Goal: Use online tool/utility: Utilize a website feature to perform a specific function

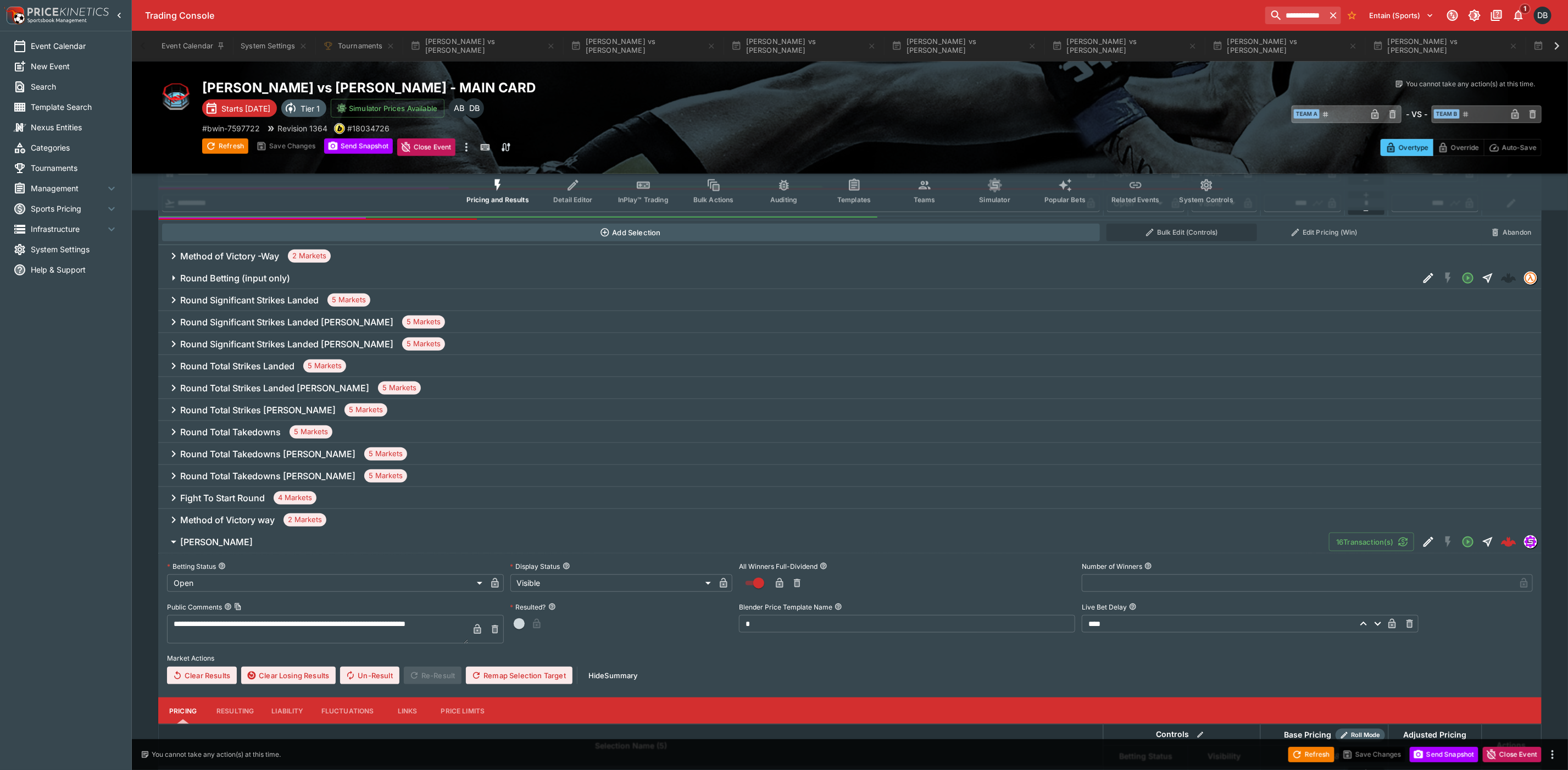
scroll to position [0, 978]
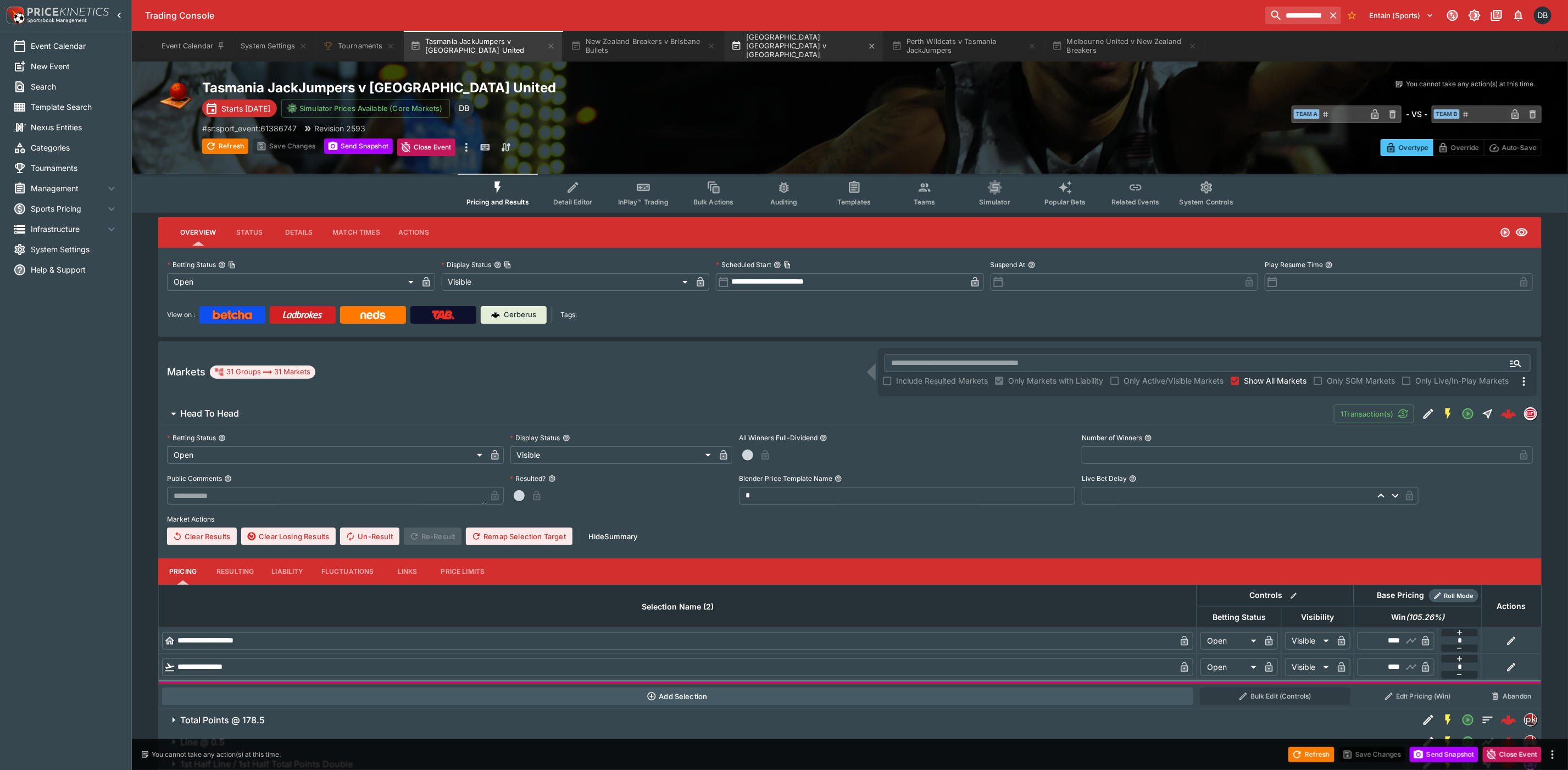
click at [775, 38] on button "South East Melbourne Phoenix v Cairns Taipans" at bounding box center [803, 46] width 158 height 31
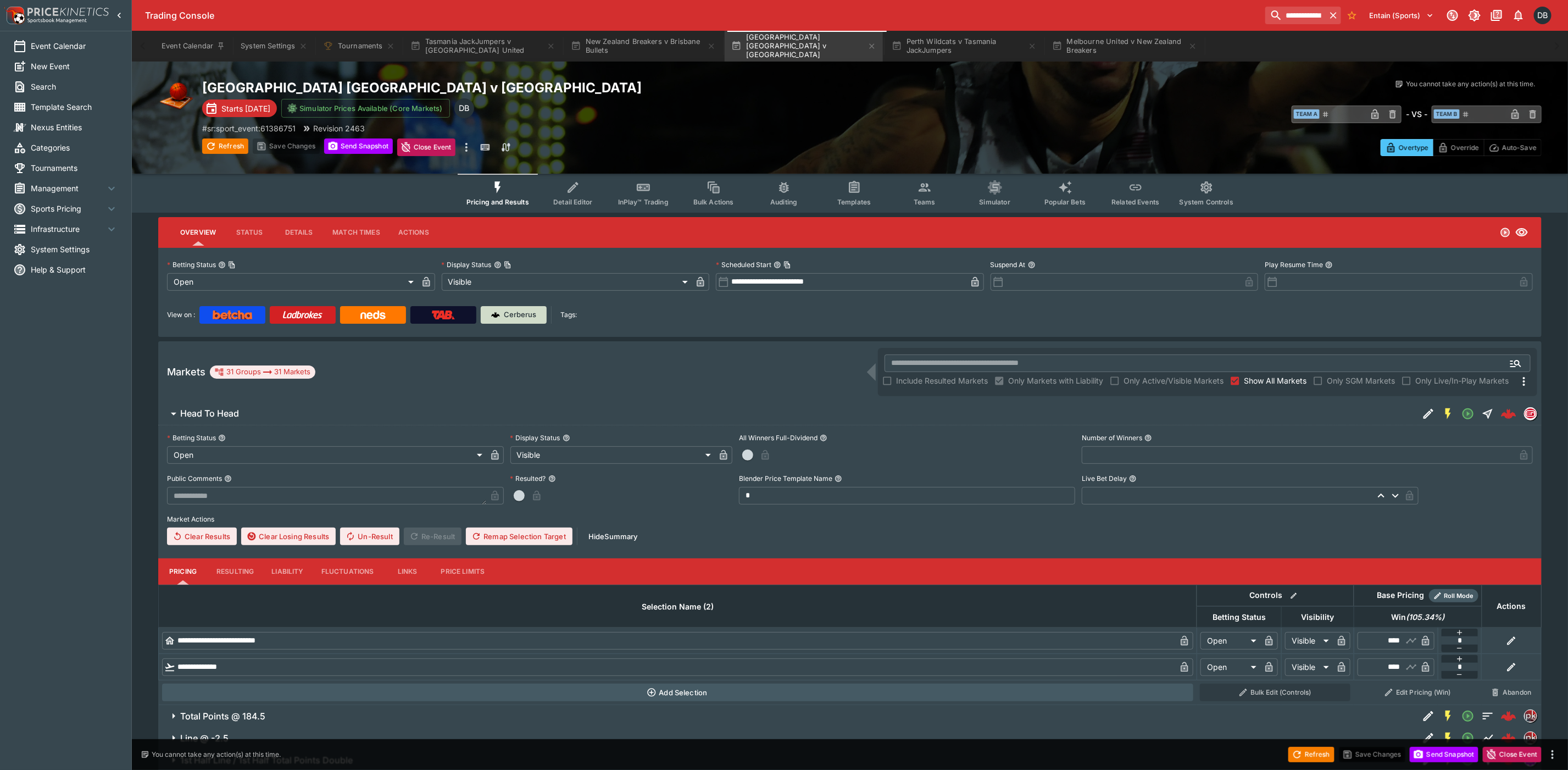
click at [502, 315] on div "Cerberus" at bounding box center [514, 315] width 45 height 11
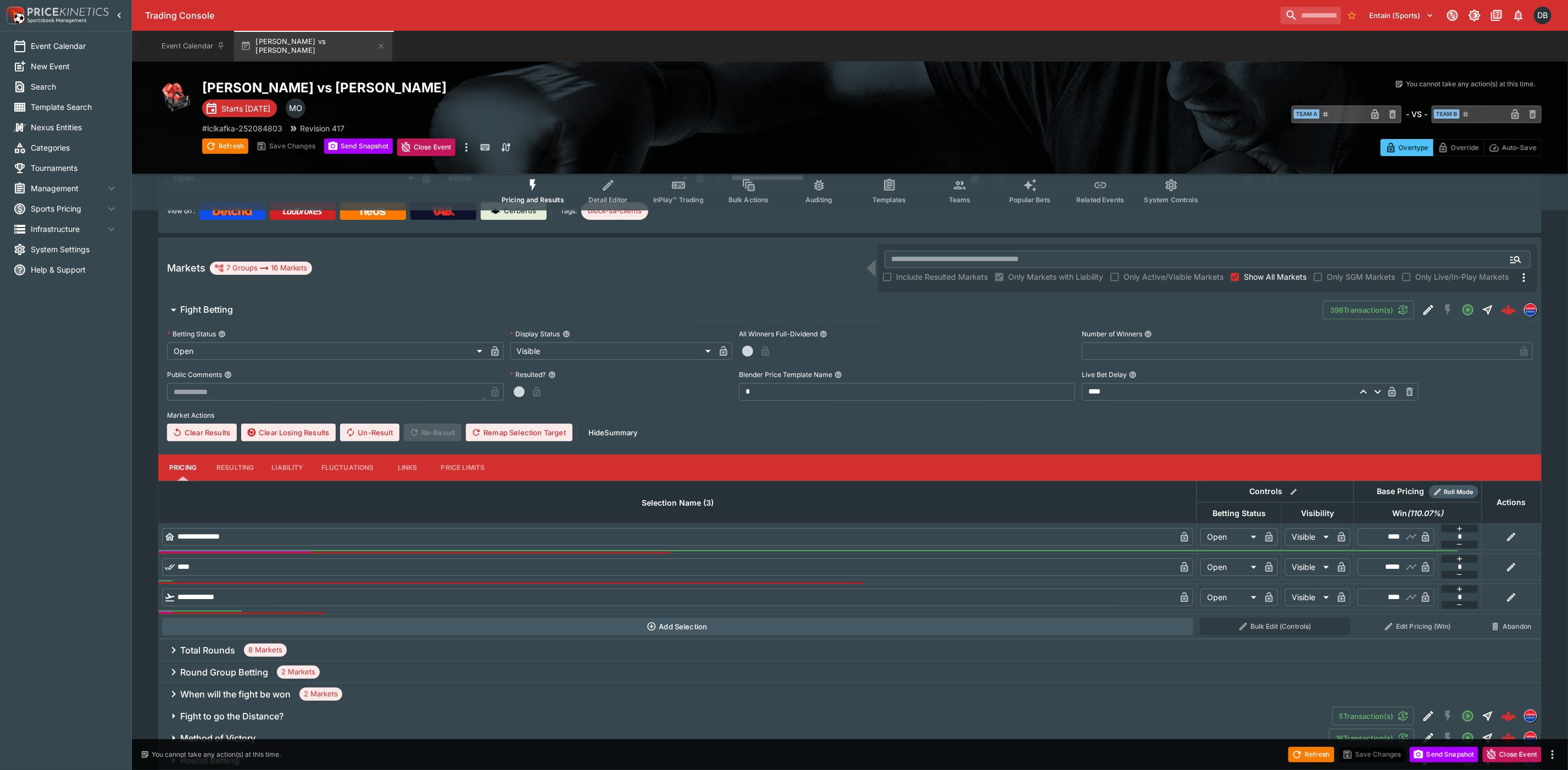
scroll to position [144, 0]
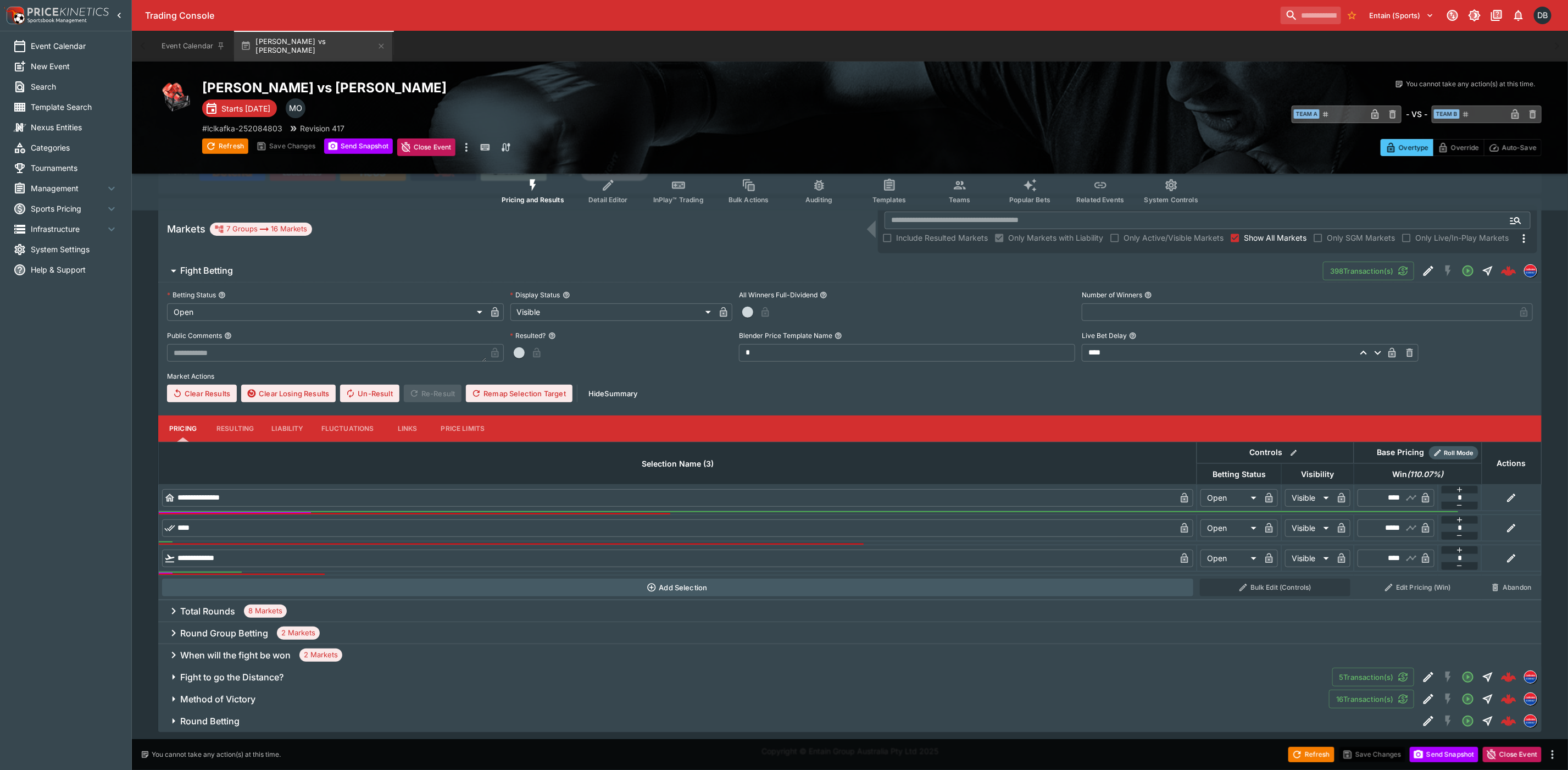
click at [233, 716] on h6 "Round Betting" at bounding box center [210, 722] width 59 height 12
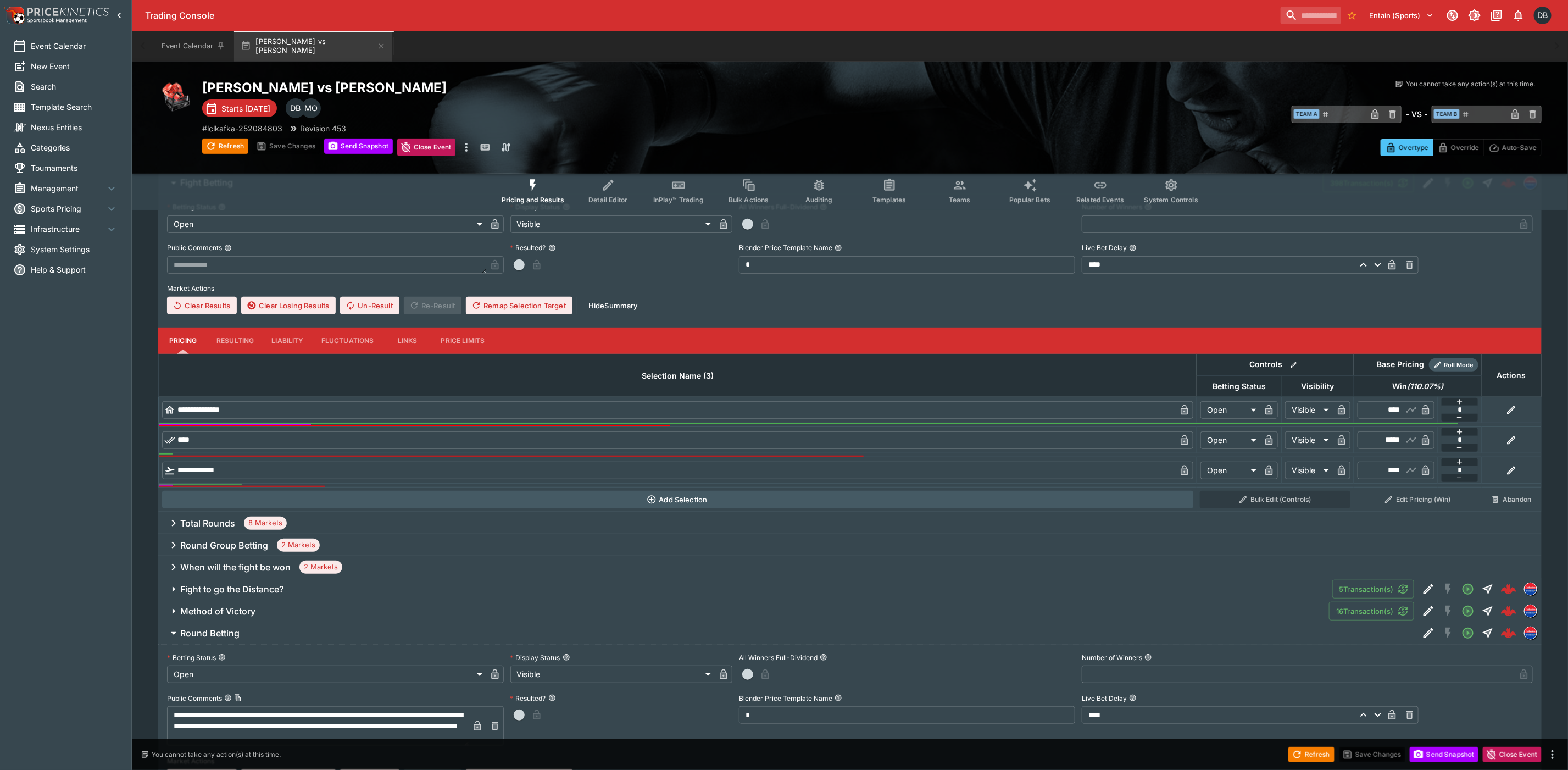
scroll to position [211, 0]
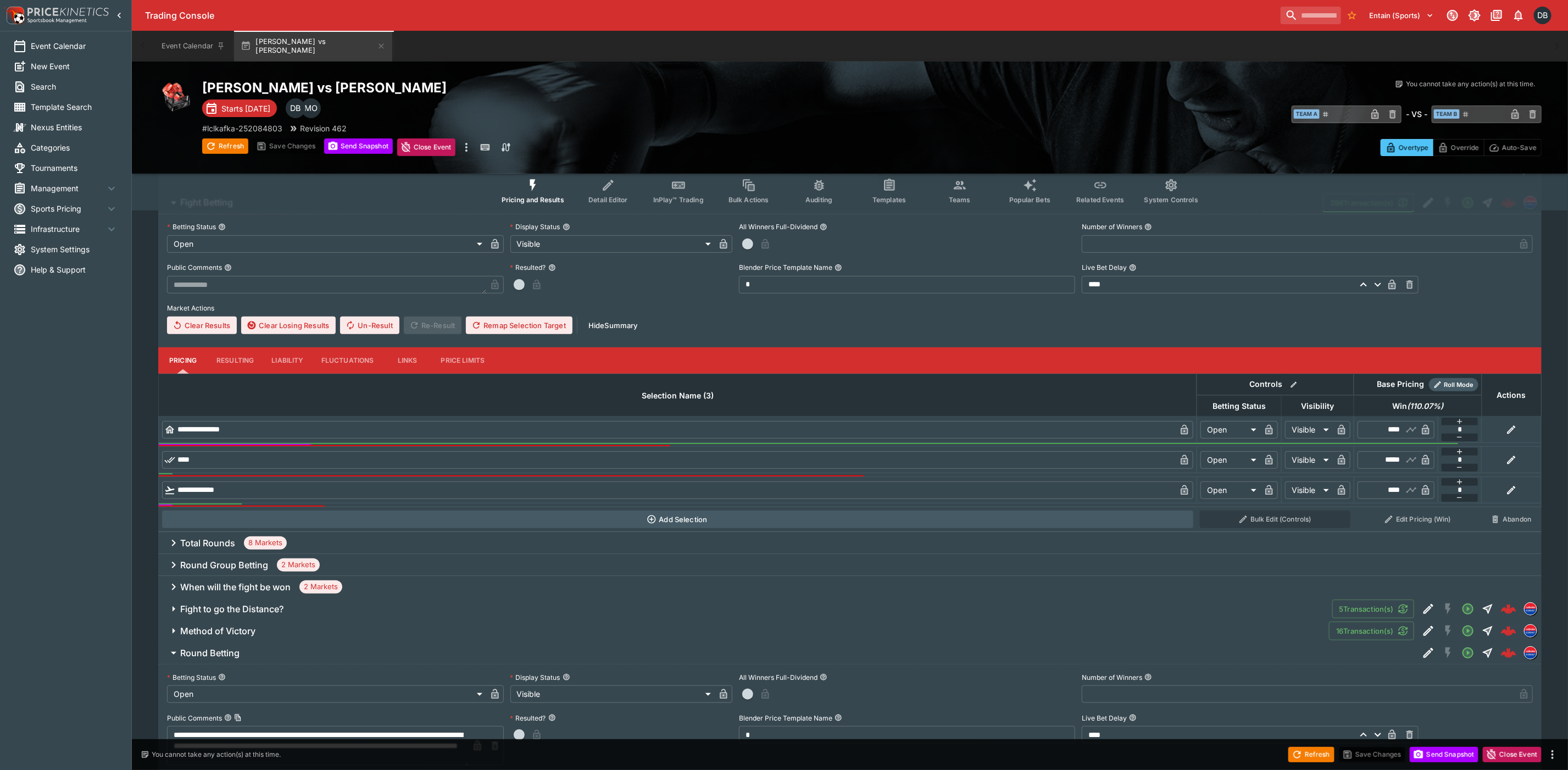
click at [170, 543] on icon at bounding box center [174, 543] width 13 height 13
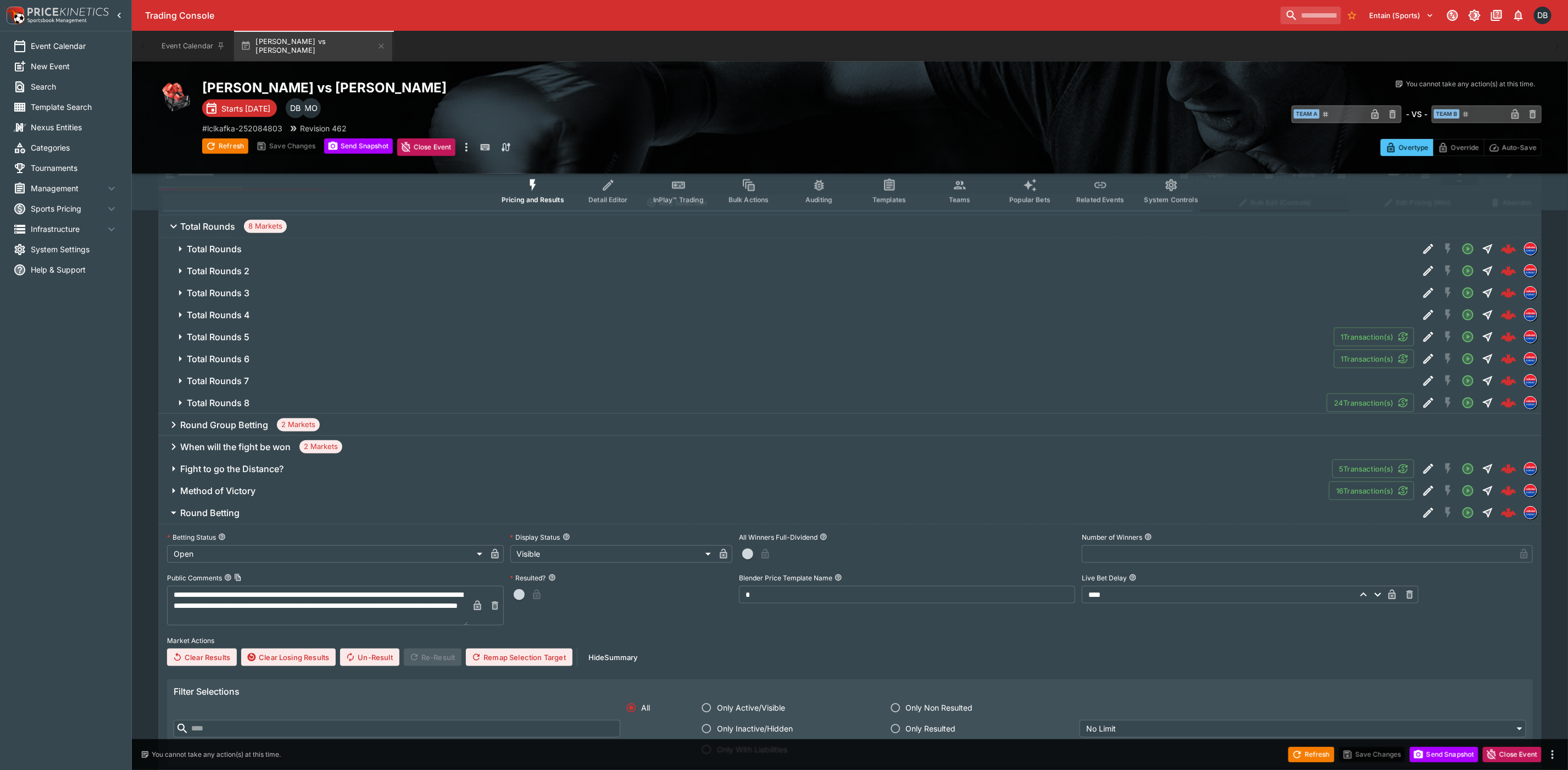
scroll to position [541, 0]
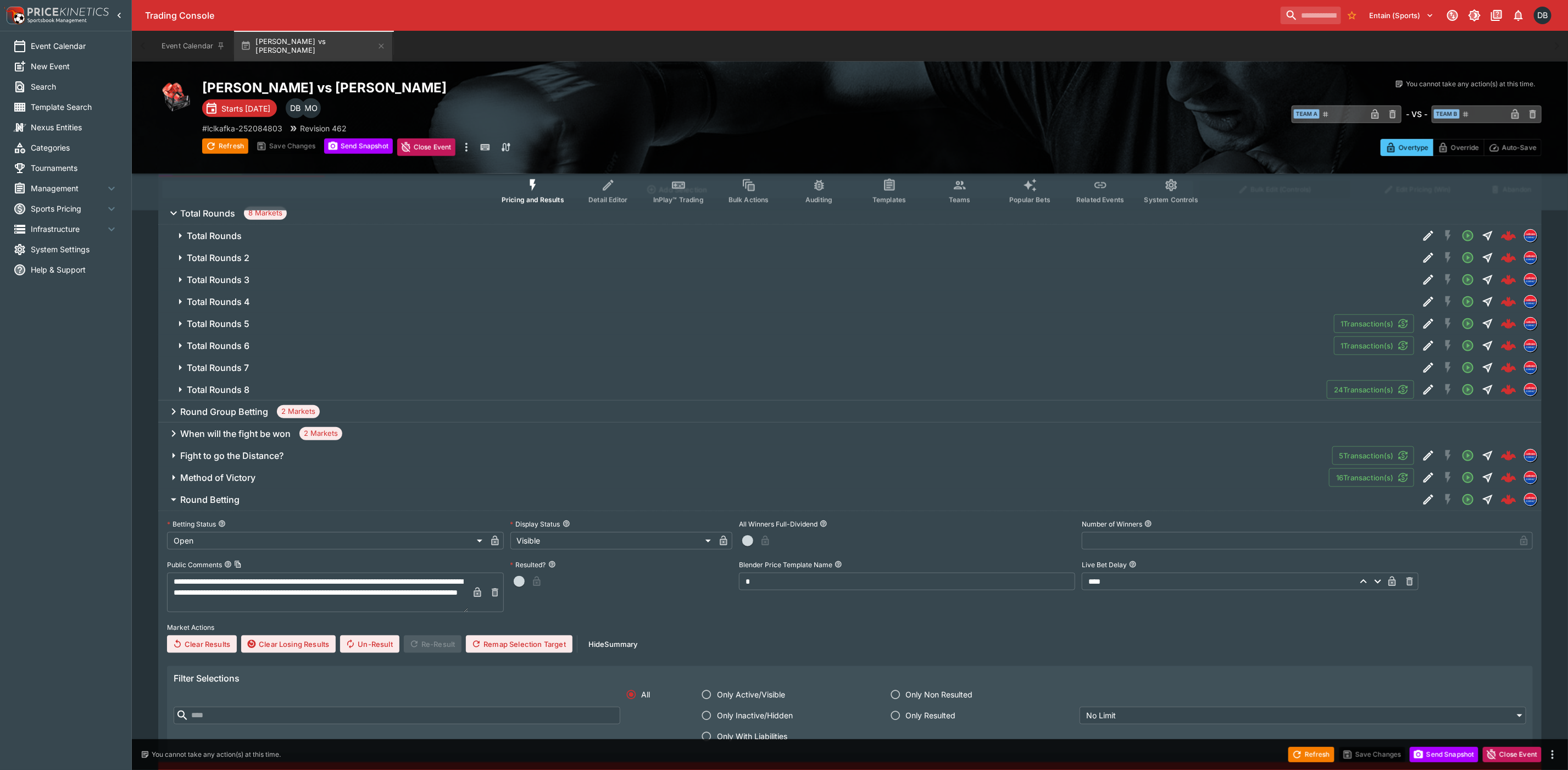
click at [177, 385] on icon "button" at bounding box center [180, 389] width 13 height 13
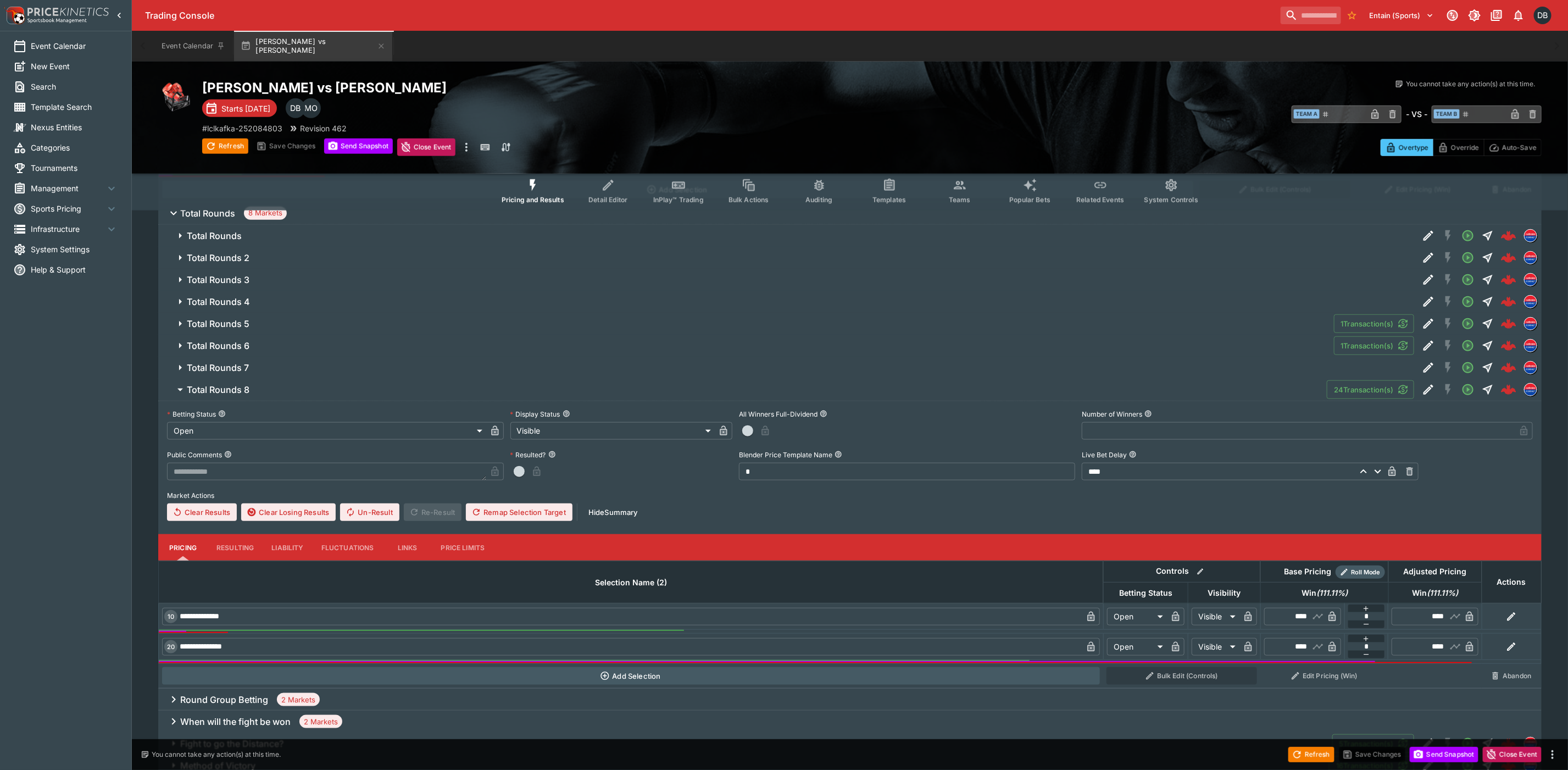
click at [181, 365] on icon "button" at bounding box center [180, 367] width 13 height 13
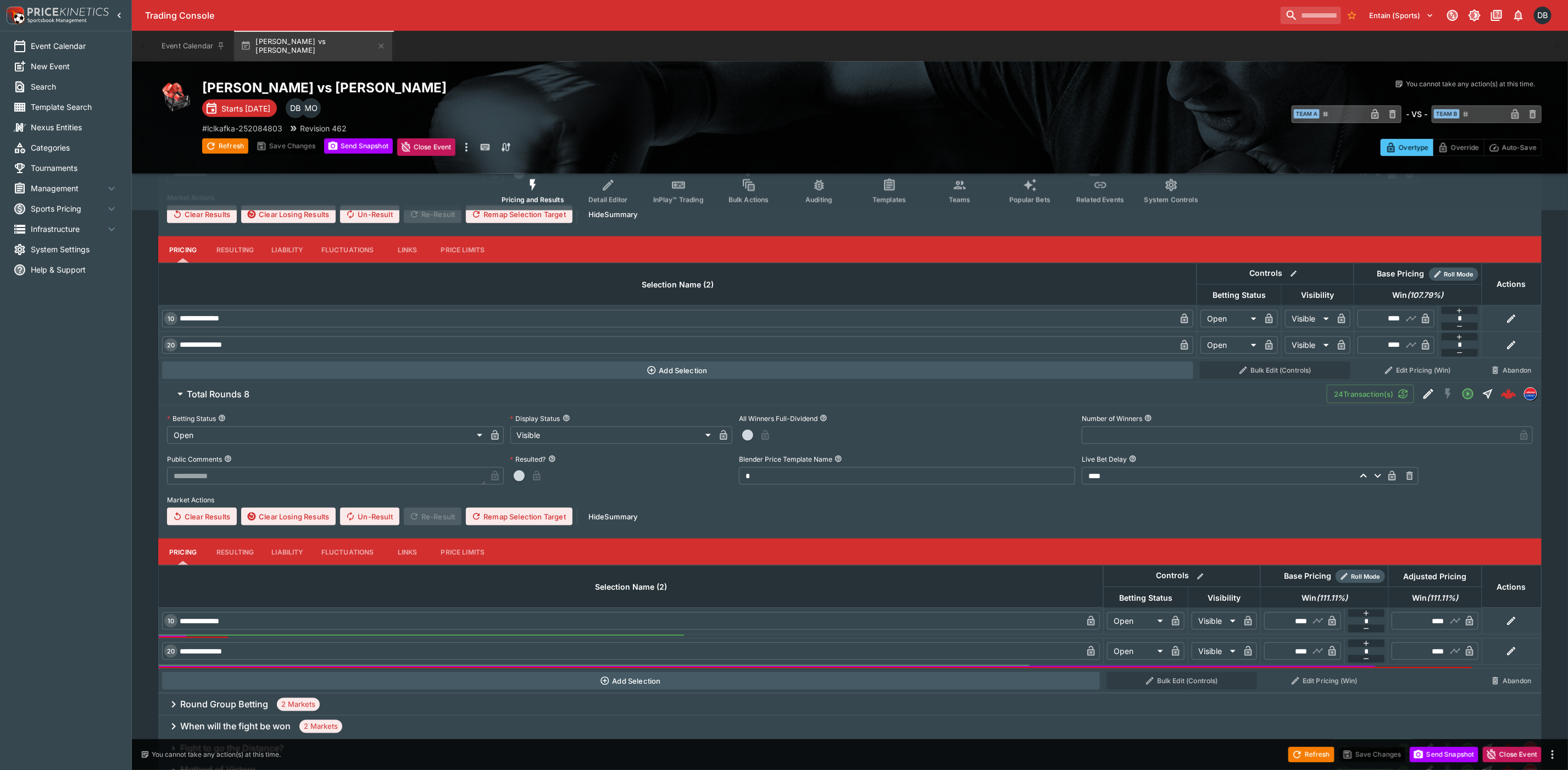
scroll to position [788, 0]
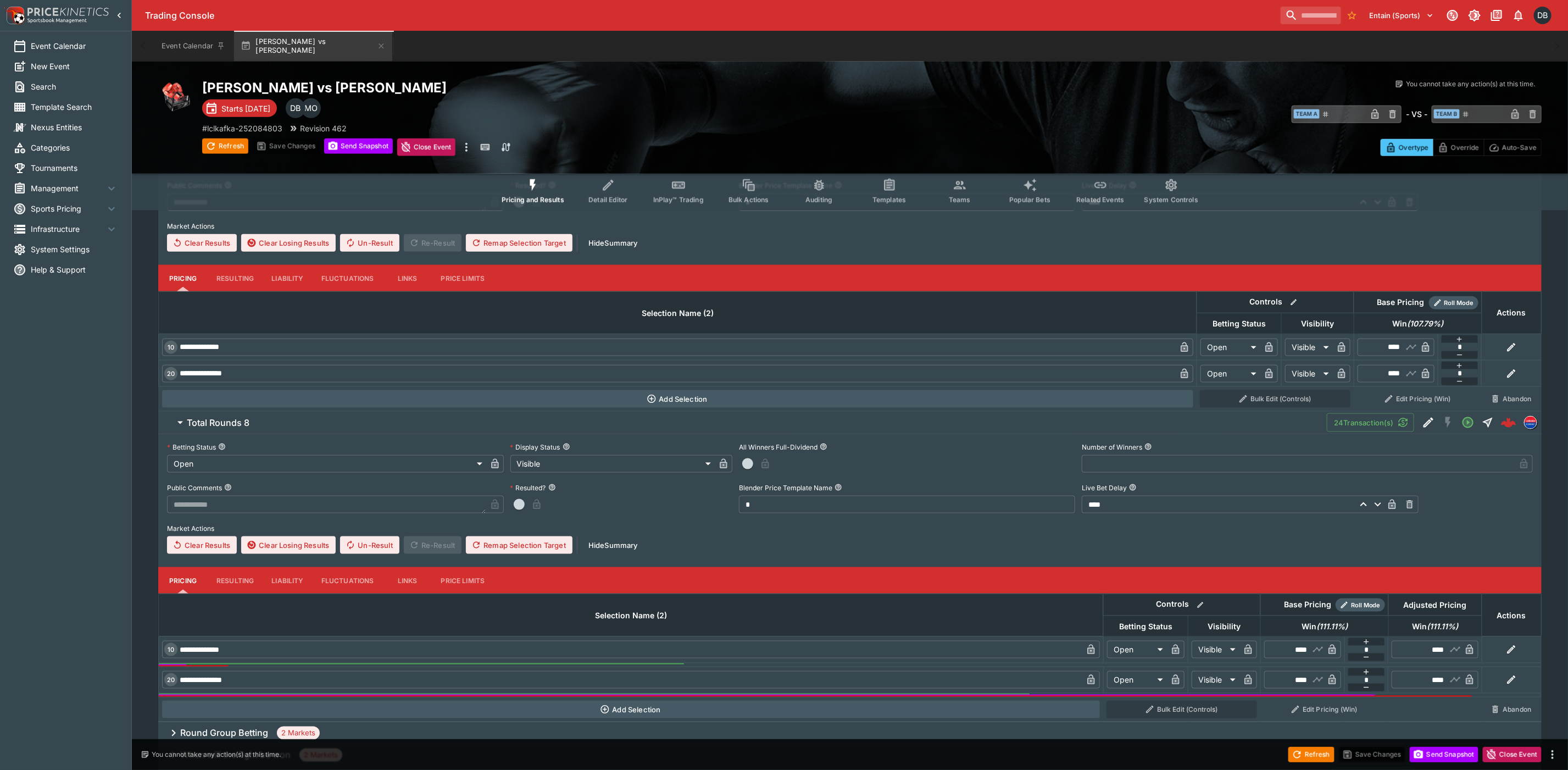
type input "****"
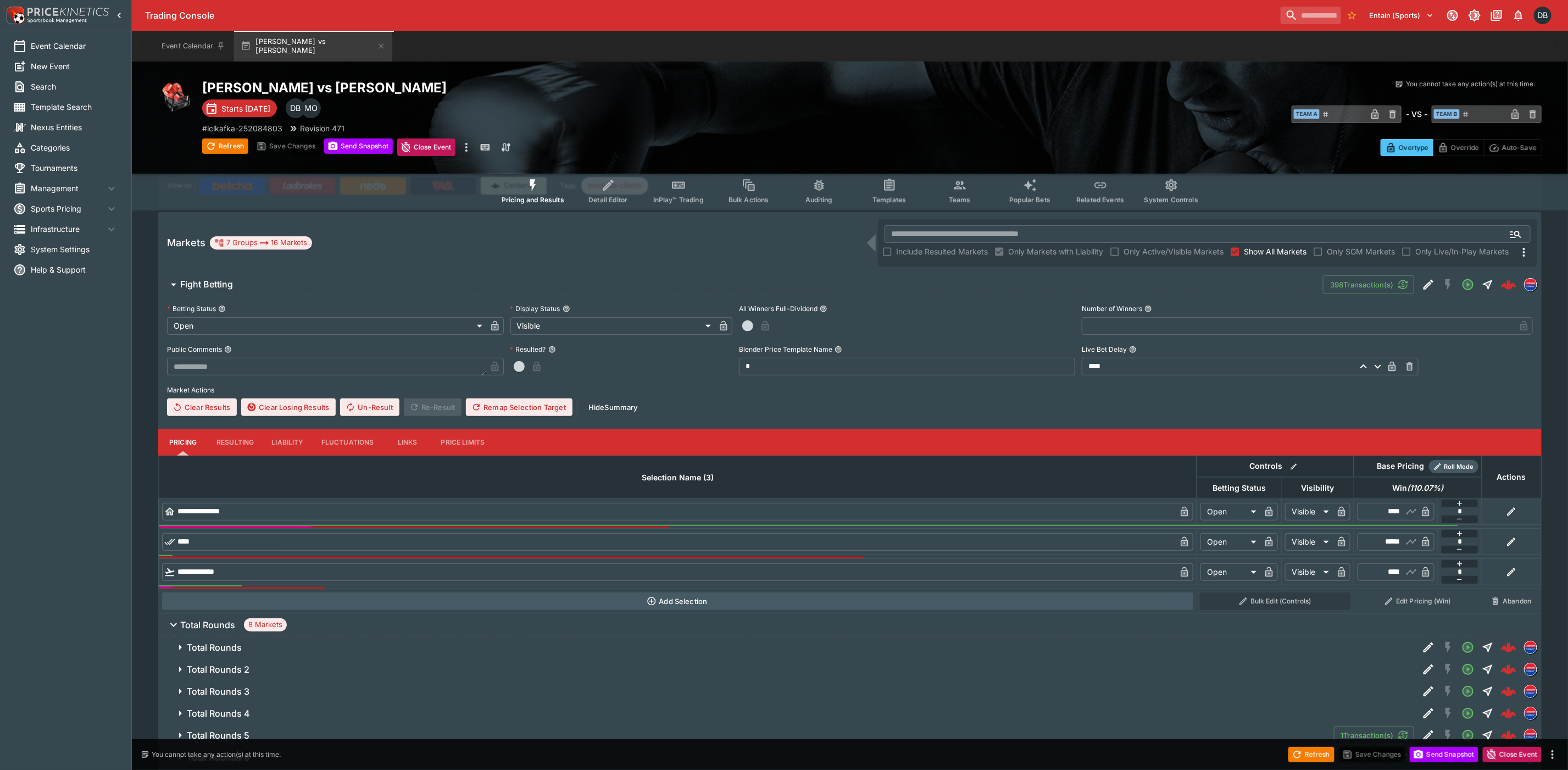
scroll to position [129, 0]
